Goal: Task Accomplishment & Management: Use online tool/utility

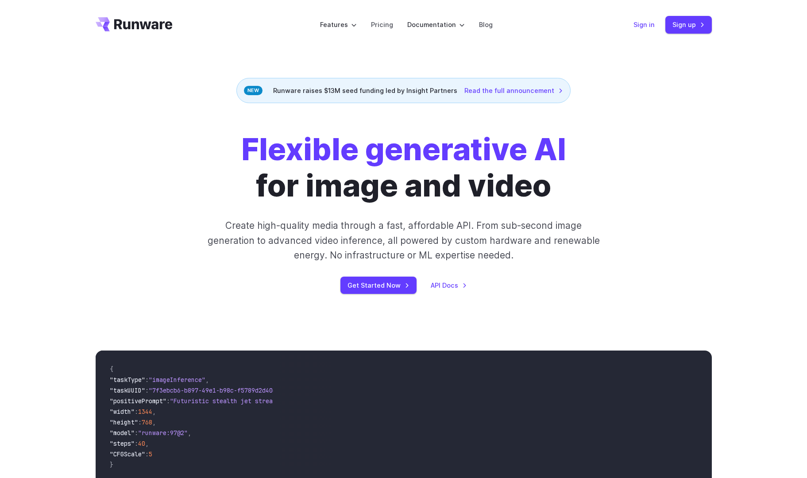
click at [648, 26] on link "Sign in" at bounding box center [643, 24] width 21 height 10
click at [697, 23] on link "Sign up" at bounding box center [688, 24] width 46 height 17
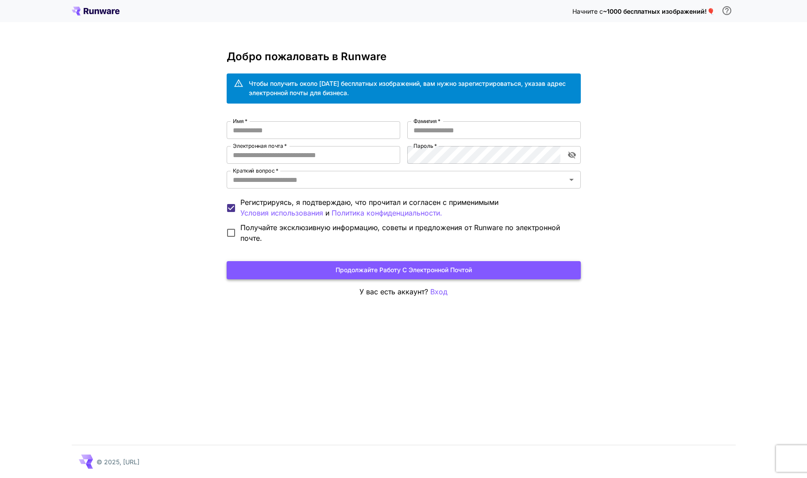
click at [487, 267] on button "Продолжайте работу с электронной почтой" at bounding box center [404, 270] width 354 height 18
click at [303, 132] on input "Имя   *" at bounding box center [314, 130] width 174 height 18
click at [653, 175] on div "Начните с ~1000 бесплатных изображений! 🎈 Добро пожаловать в Runware Чтобы полу…" at bounding box center [403, 239] width 807 height 478
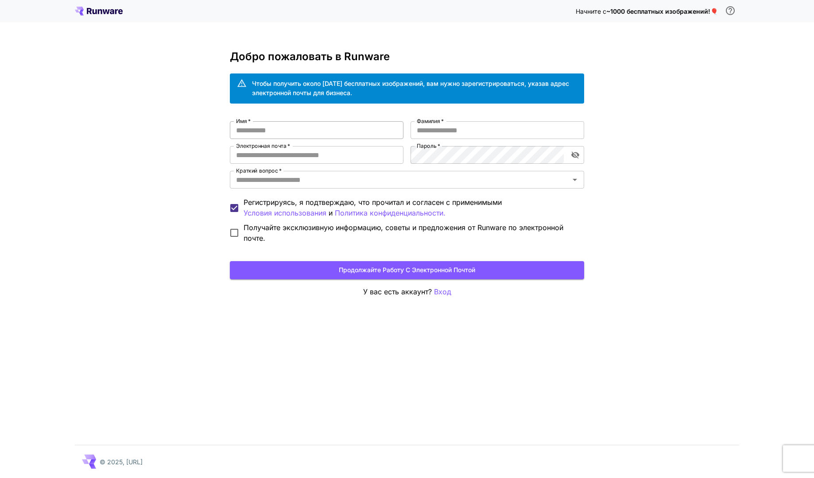
click at [310, 131] on input "Имя   *" at bounding box center [317, 130] width 174 height 18
type input "*"
type input "*******"
click at [441, 128] on input "Фамилия   *" at bounding box center [497, 130] width 174 height 18
click at [576, 181] on icon "Открыть" at bounding box center [574, 179] width 11 height 11
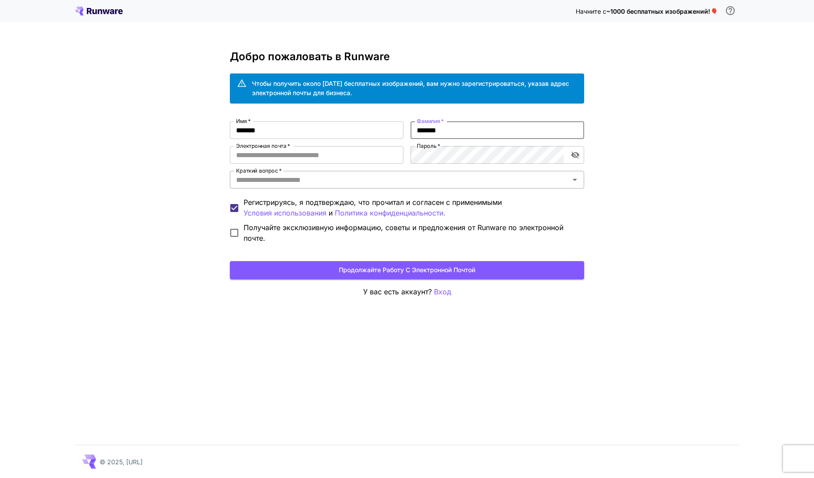
type input "*******"
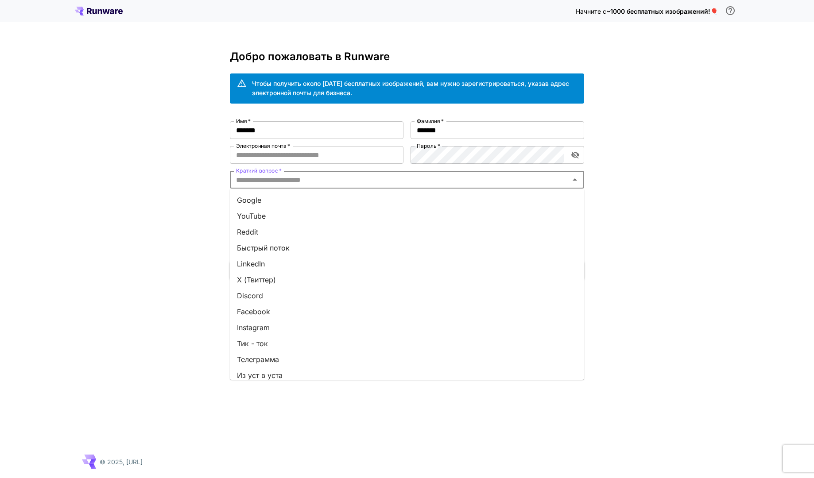
click at [294, 253] on li "Быстрый поток" at bounding box center [407, 248] width 354 height 16
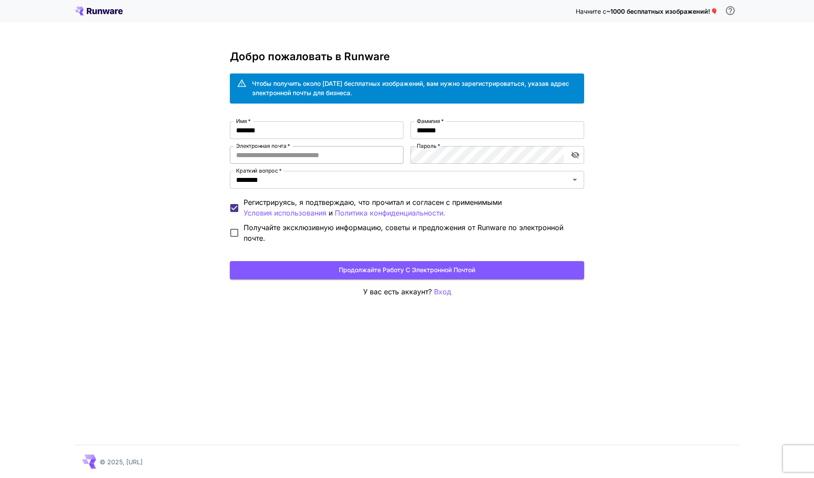
click at [335, 154] on input "Электронная почта   *" at bounding box center [317, 155] width 174 height 18
type input "*"
click at [306, 153] on input "*" at bounding box center [317, 155] width 174 height 18
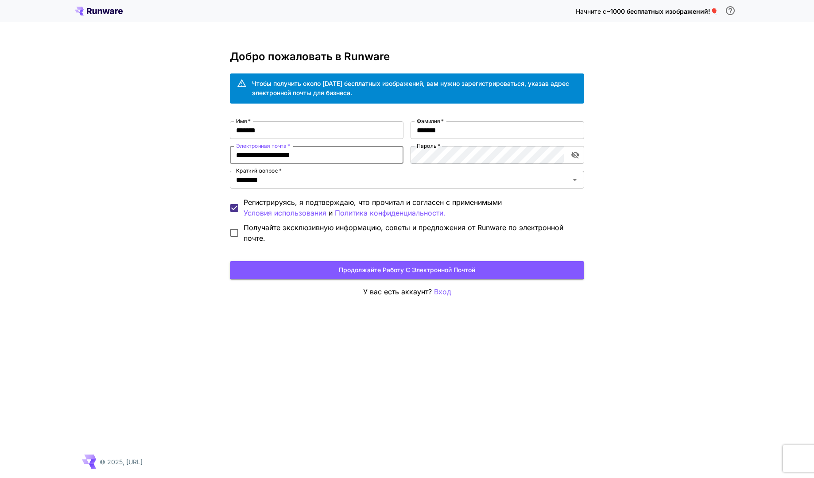
click at [266, 155] on input "**********" at bounding box center [317, 155] width 174 height 18
type input "**********"
click at [576, 155] on icon "переключить видимость пароля" at bounding box center [575, 154] width 9 height 9
click at [576, 155] on icon "переключить видимость пароля" at bounding box center [575, 155] width 8 height 6
click at [413, 273] on ya-tr-span "Продолжайте работу с электронной почтой" at bounding box center [407, 270] width 136 height 11
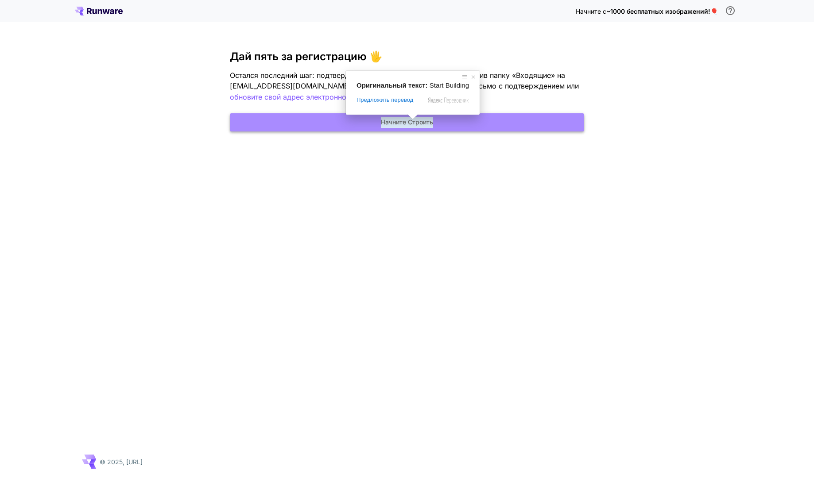
click at [413, 122] on ya-tr-span "Начните Строить" at bounding box center [407, 122] width 52 height 11
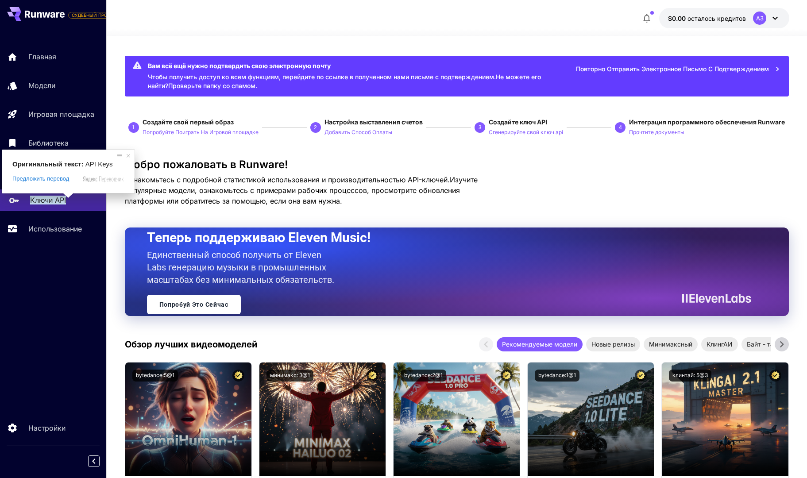
click at [57, 201] on ya-tr-span "Ключи API" at bounding box center [48, 200] width 36 height 9
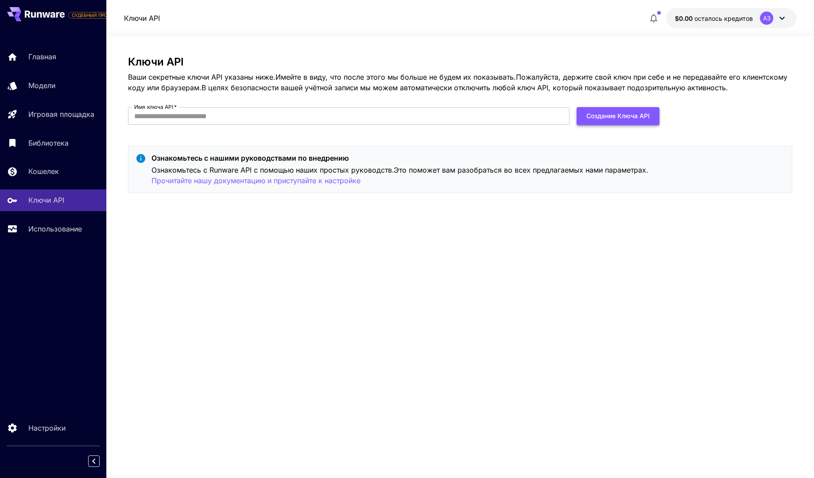
click at [626, 116] on ya-tr-span "Создание ключа API" at bounding box center [617, 116] width 63 height 11
click at [305, 112] on input "Имя ключа API   *" at bounding box center [348, 116] width 441 height 18
type input "***"
click at [632, 111] on ya-tr-span "Создание ключа API" at bounding box center [617, 116] width 63 height 11
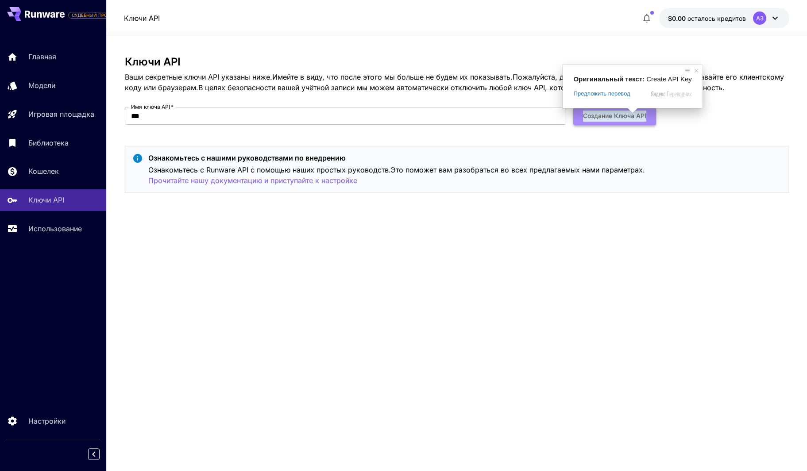
click at [626, 119] on ya-tr-span "Создание ключа API" at bounding box center [614, 116] width 63 height 11
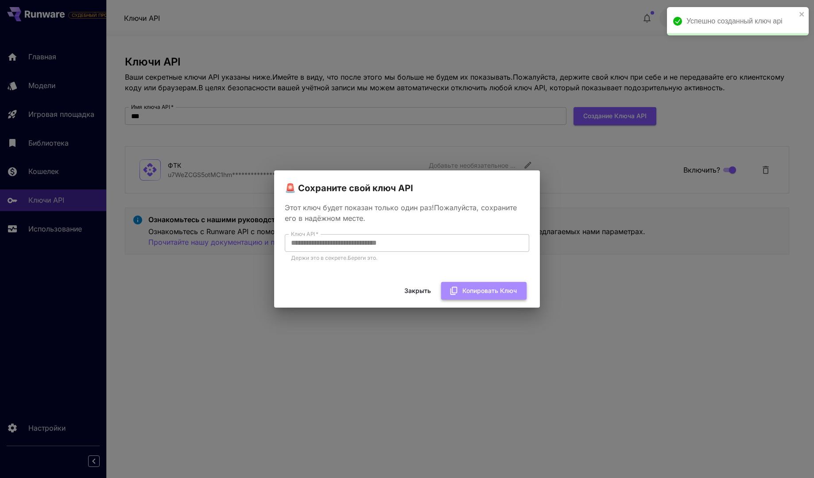
click at [496, 294] on ya-tr-span "Копировать ключ" at bounding box center [489, 290] width 54 height 11
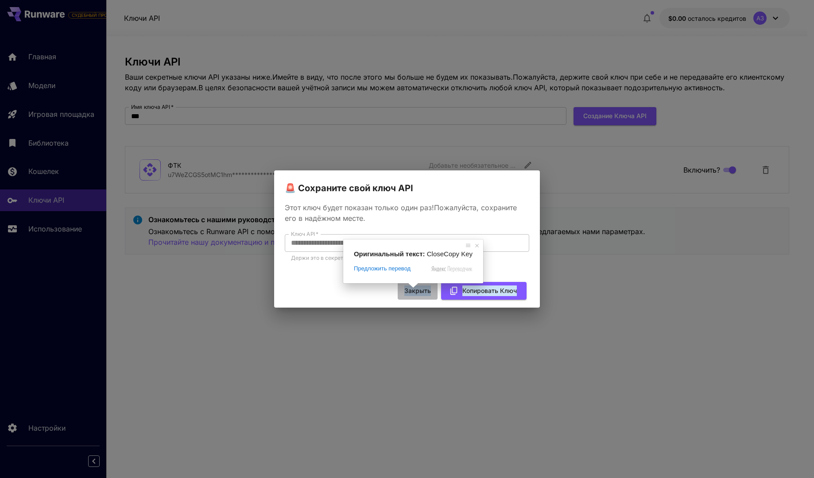
click at [412, 292] on ya-tr-span "Закрыть" at bounding box center [417, 290] width 27 height 11
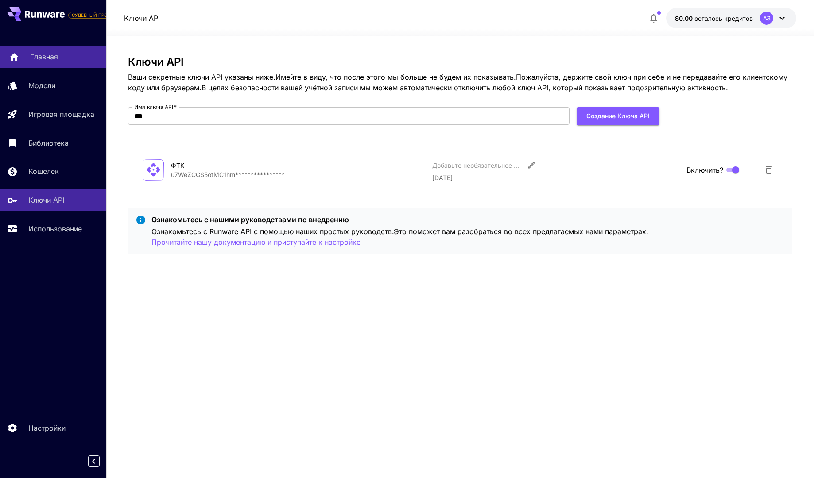
click at [63, 61] on div "Главная" at bounding box center [64, 56] width 69 height 11
